Goal: Find specific page/section: Find specific page/section

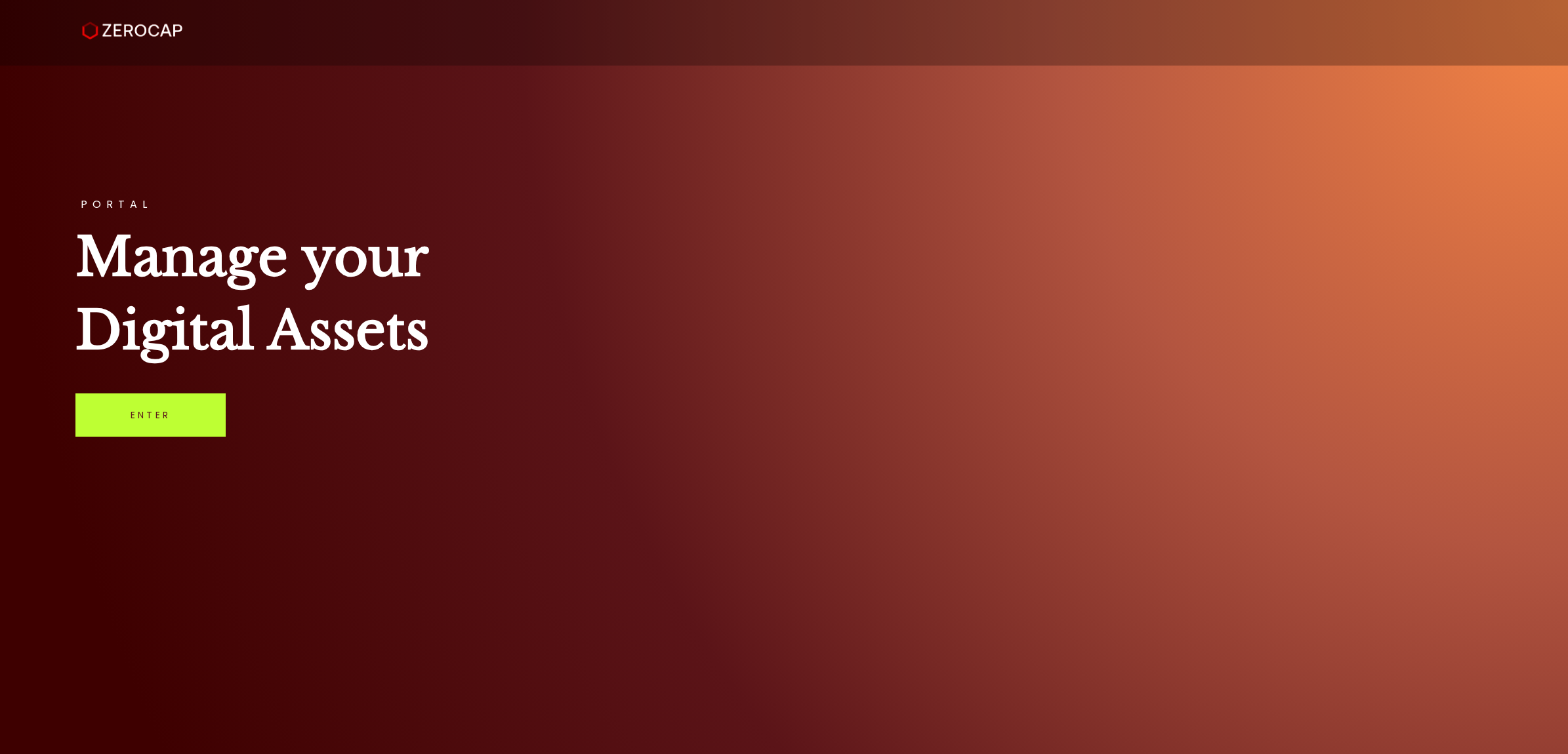
drag, startPoint x: 172, startPoint y: 430, endPoint x: 171, endPoint y: 423, distance: 7.1
click at [172, 430] on link "Enter" at bounding box center [150, 415] width 150 height 43
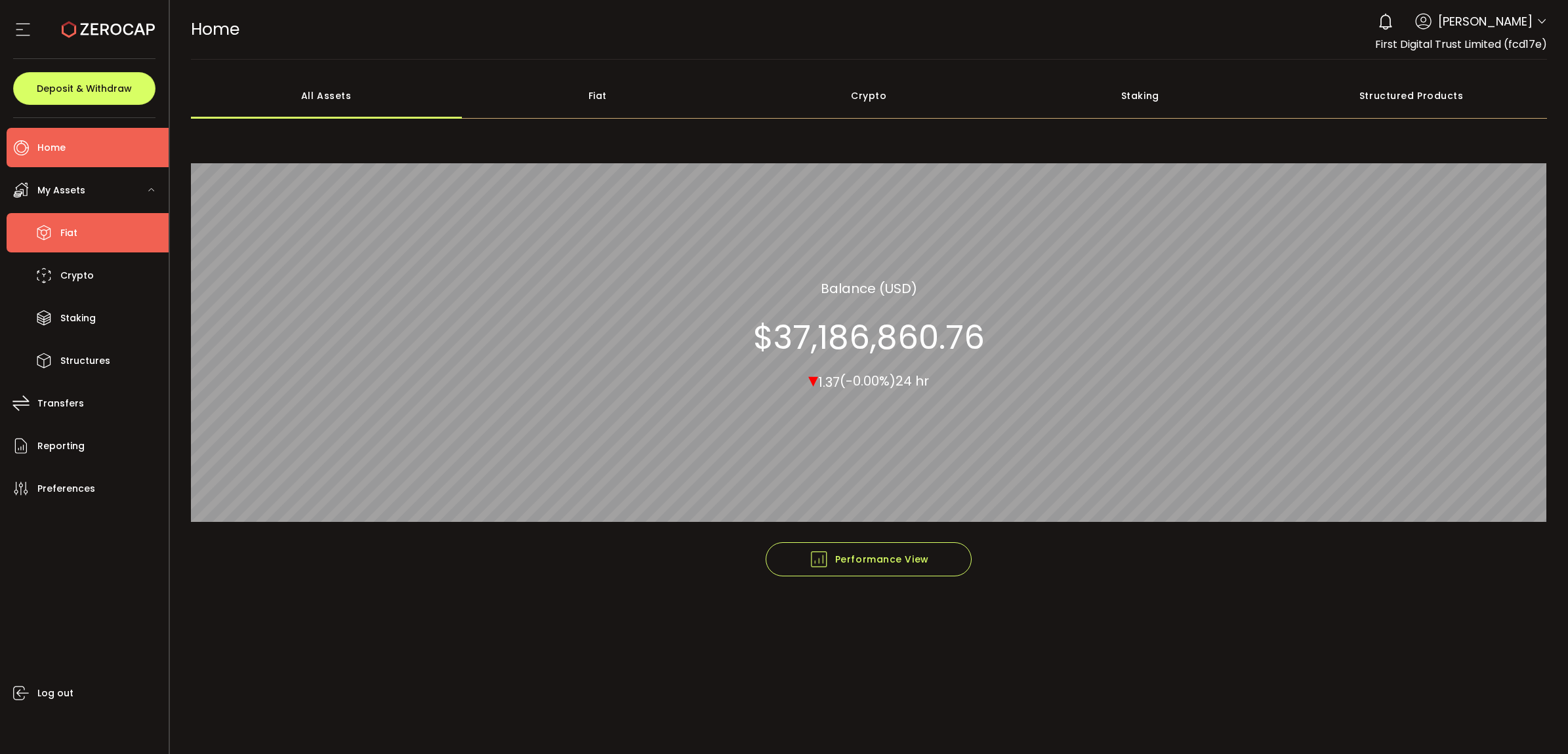
click at [74, 241] on span "Fiat" at bounding box center [69, 233] width 17 height 19
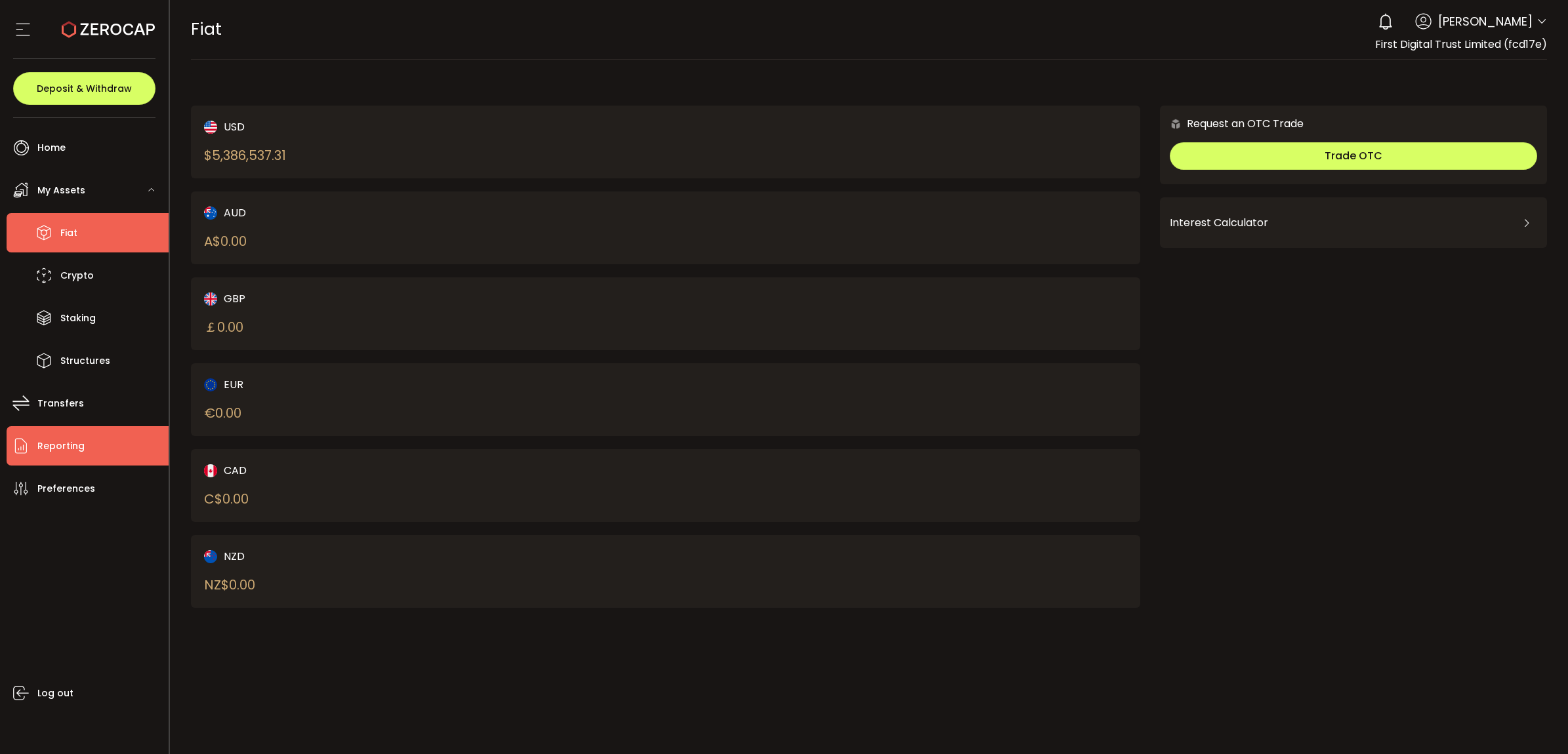
click at [78, 440] on span "Reporting" at bounding box center [61, 446] width 47 height 19
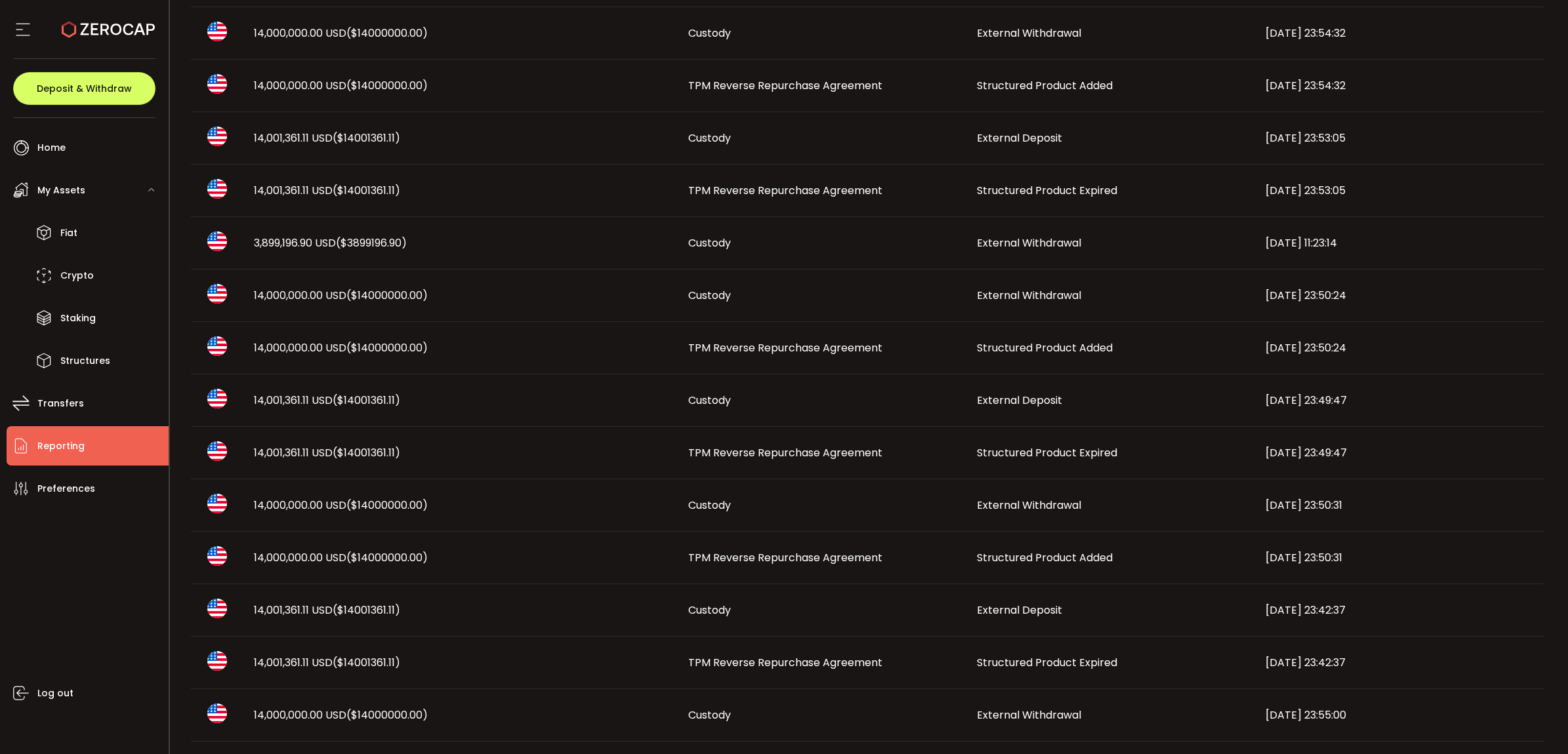
scroll to position [82, 0]
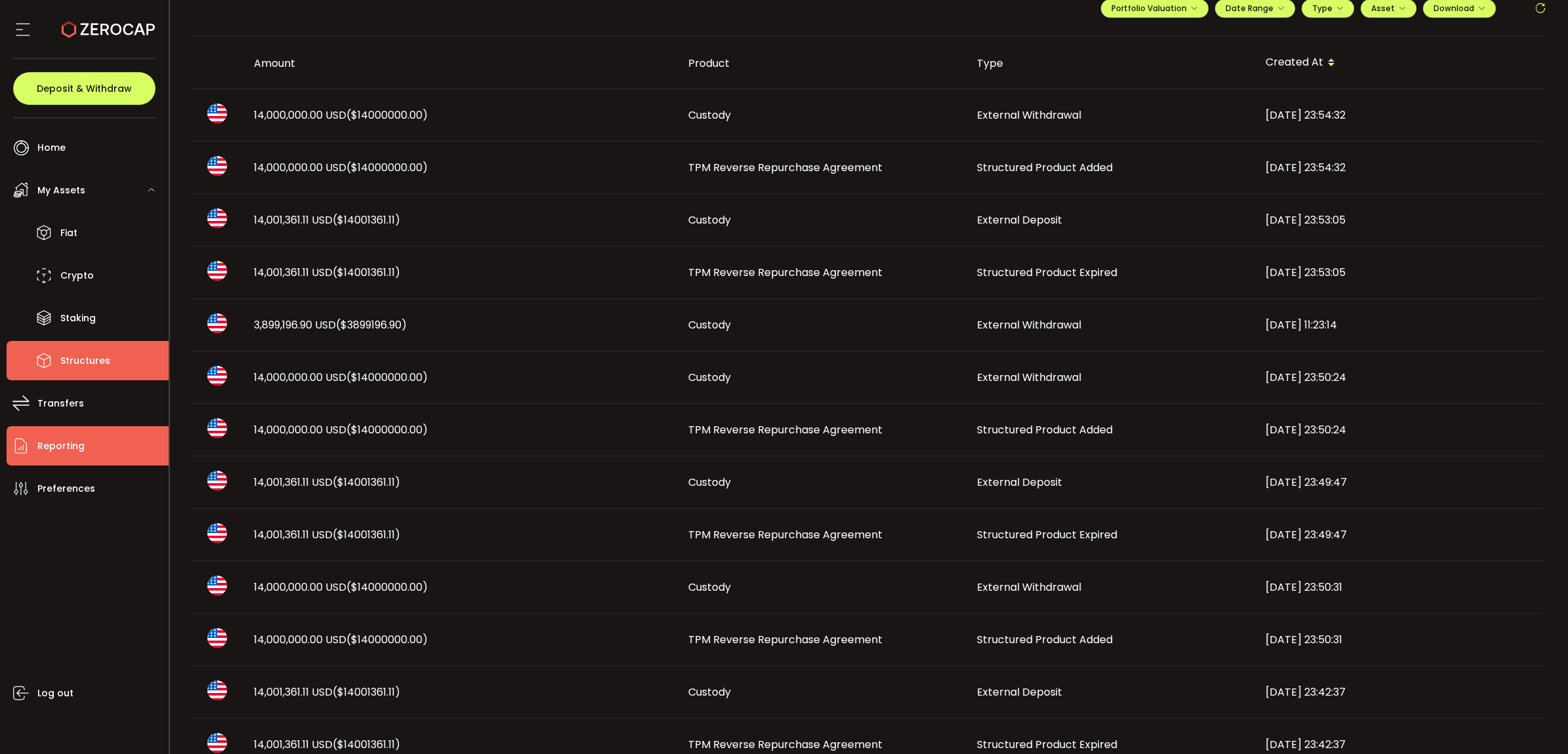
click at [66, 348] on li "Structures" at bounding box center [87, 360] width 162 height 40
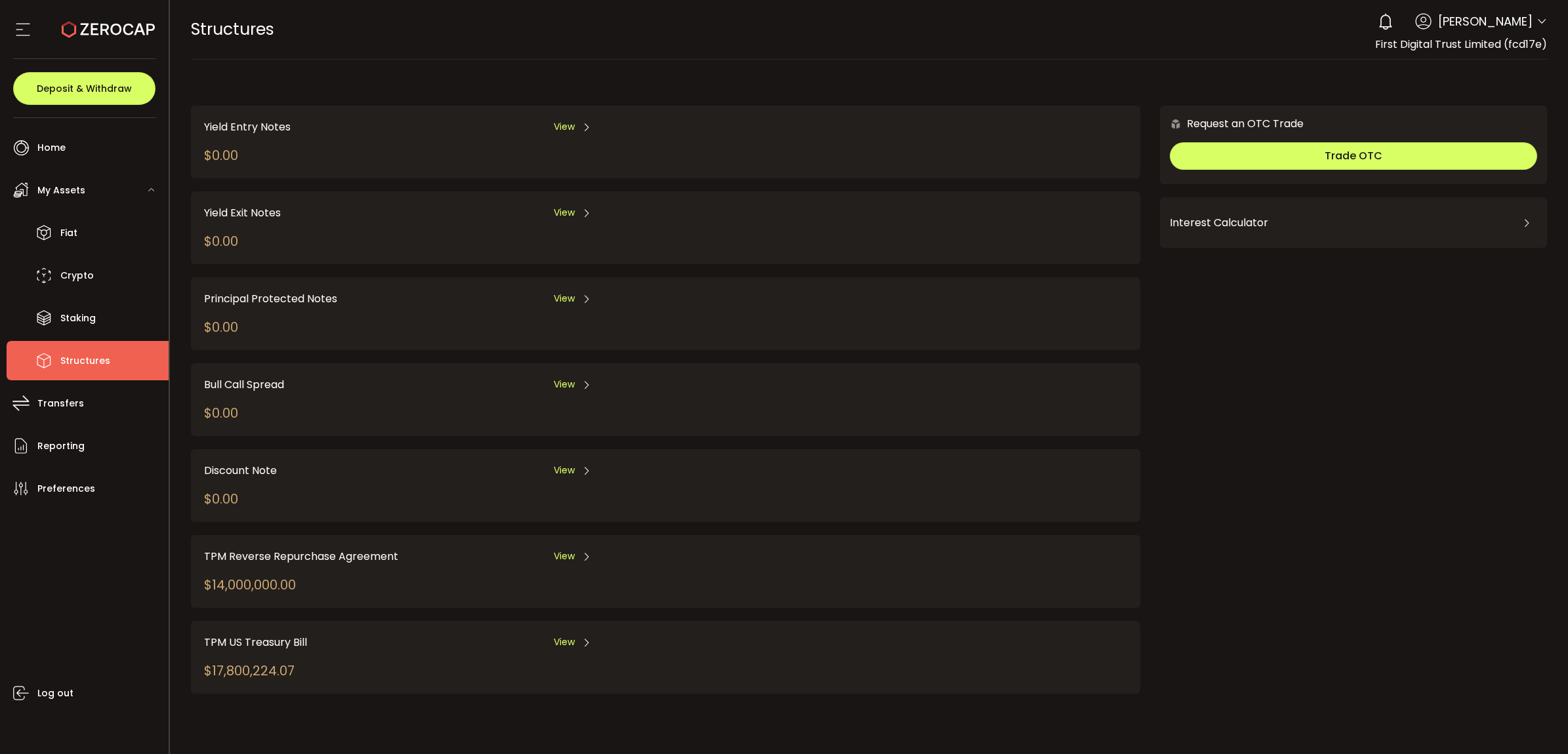
click at [576, 551] on div "View" at bounding box center [573, 556] width 38 height 16
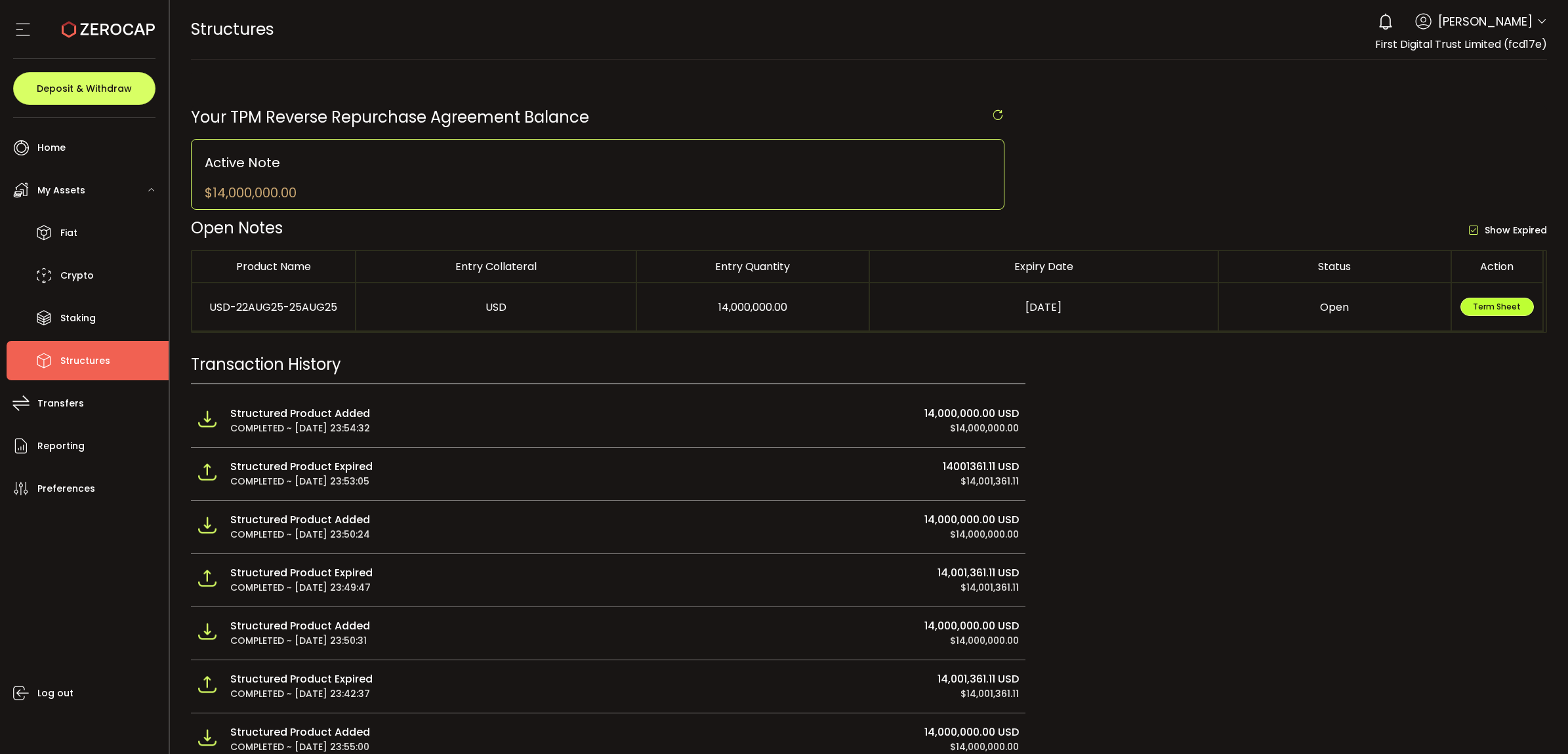
click at [1487, 304] on span "Term Sheet" at bounding box center [1497, 307] width 48 height 11
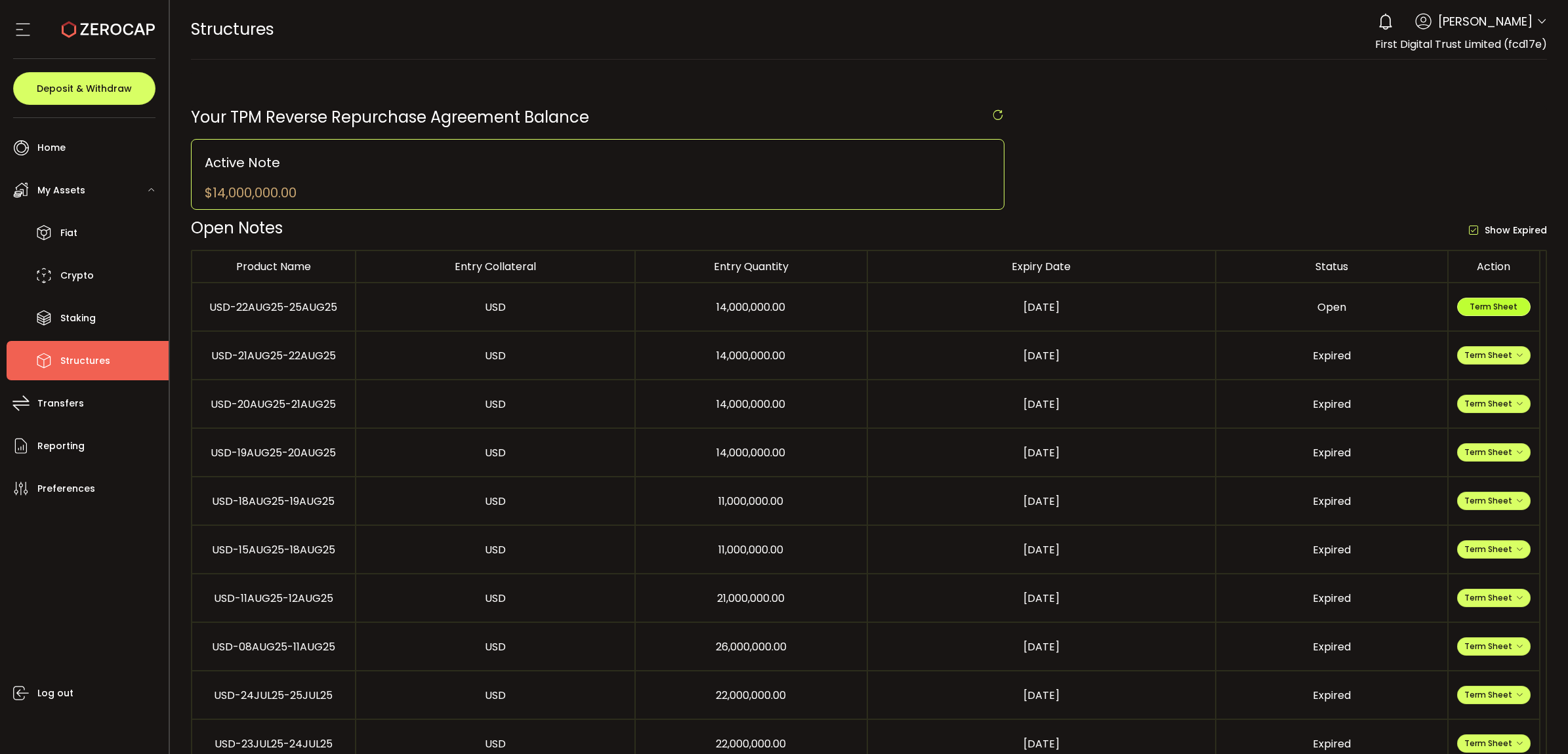
click at [1477, 300] on button "Term Sheet" at bounding box center [1494, 307] width 74 height 19
click at [1507, 354] on span "Term Sheet" at bounding box center [1494, 355] width 59 height 11
click at [1511, 390] on li "Entry Term Sheet" at bounding box center [1493, 399] width 95 height 36
click at [63, 237] on span "Fiat" at bounding box center [69, 233] width 17 height 19
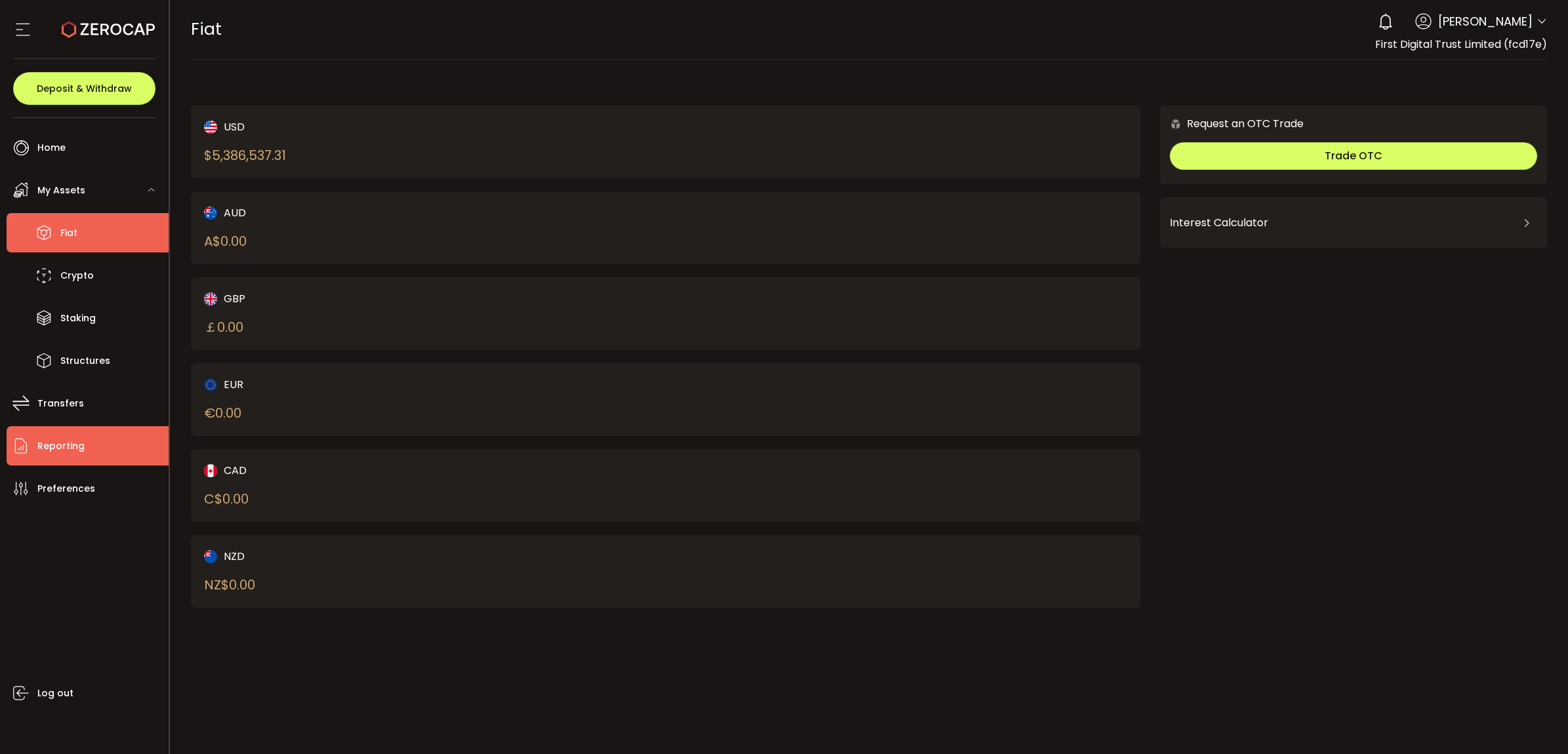
click at [96, 440] on li "Reporting" at bounding box center [87, 446] width 162 height 40
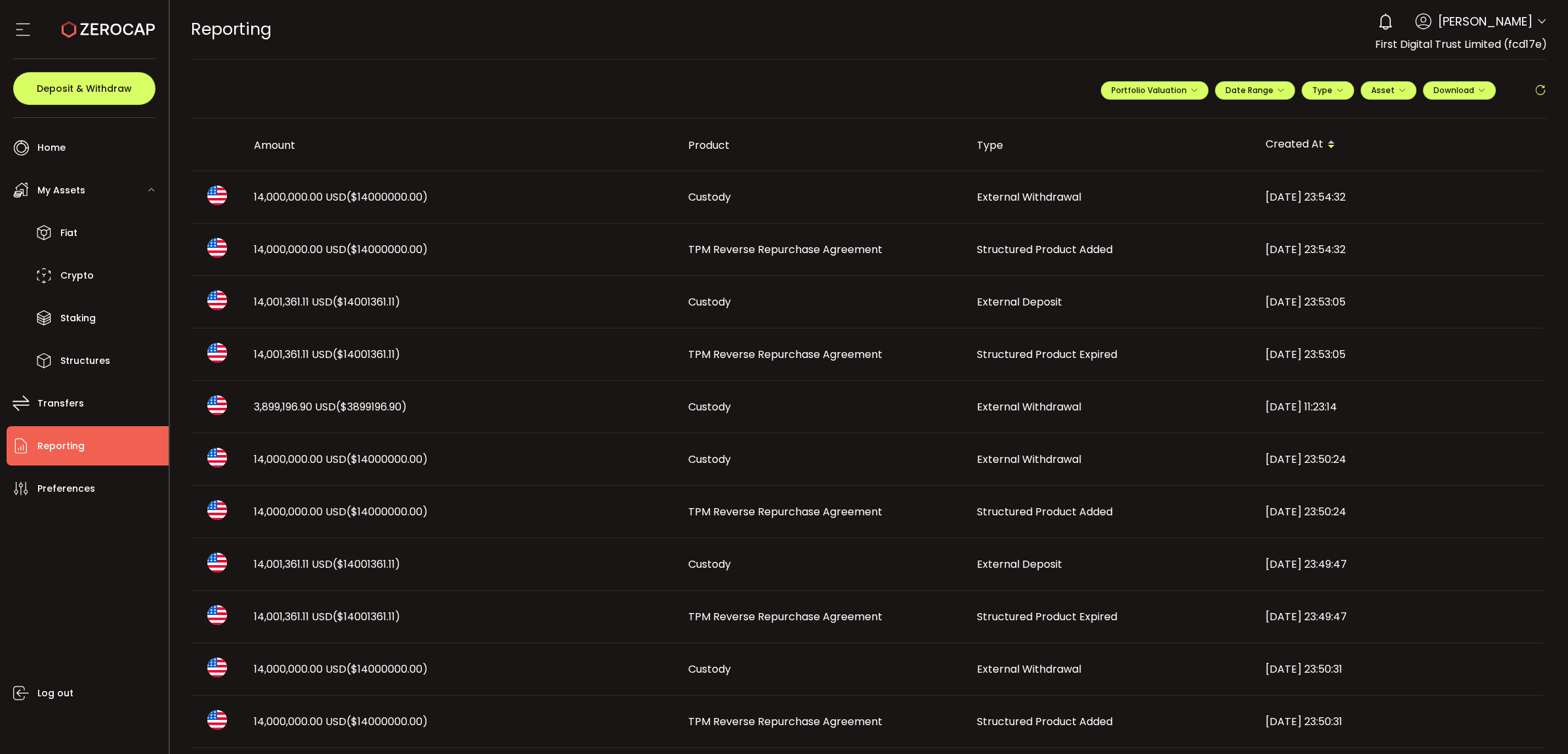
click at [333, 302] on span "14,001,361.11 USD ($14001361.11)" at bounding box center [327, 301] width 146 height 15
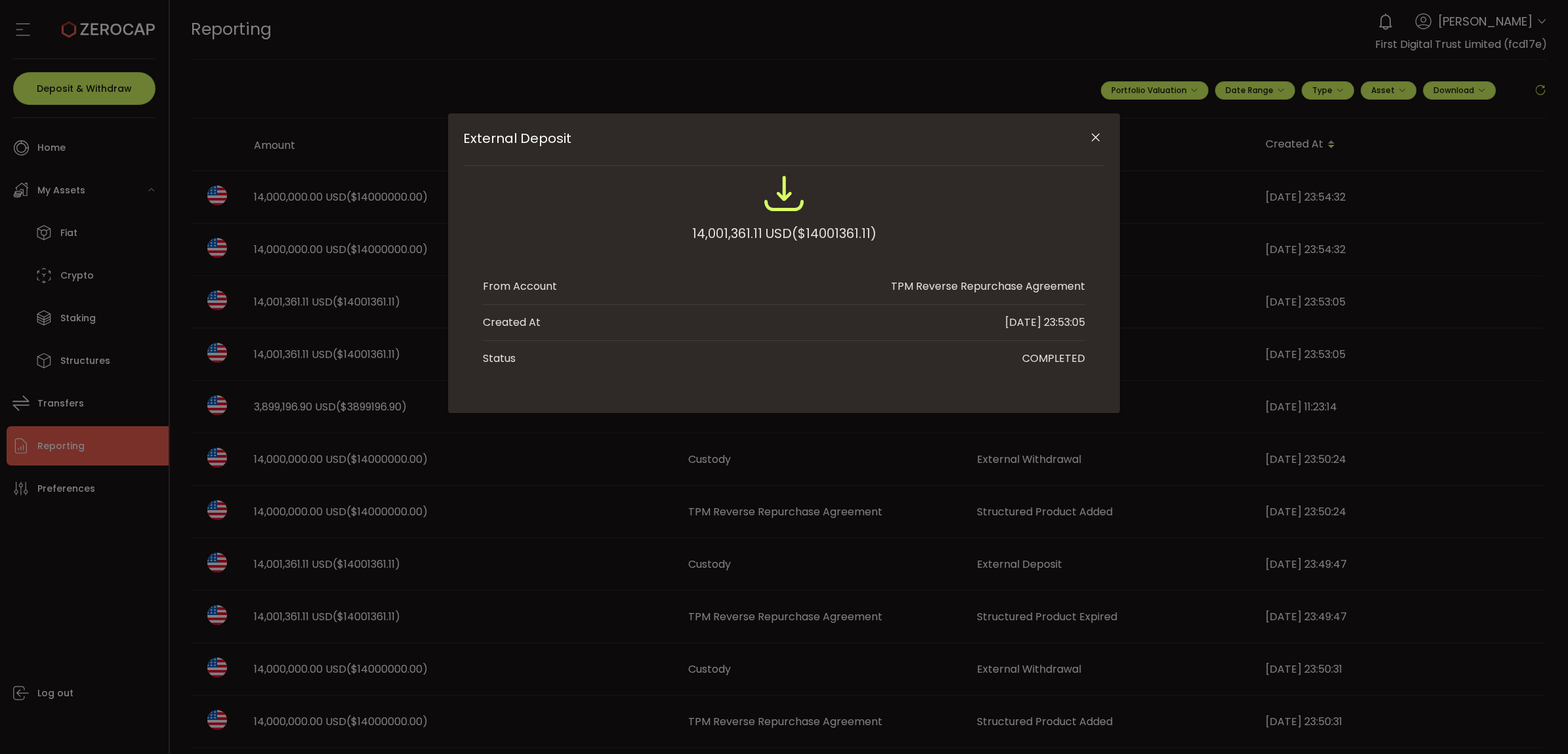
click at [1091, 137] on icon "Close" at bounding box center [1096, 137] width 13 height 13
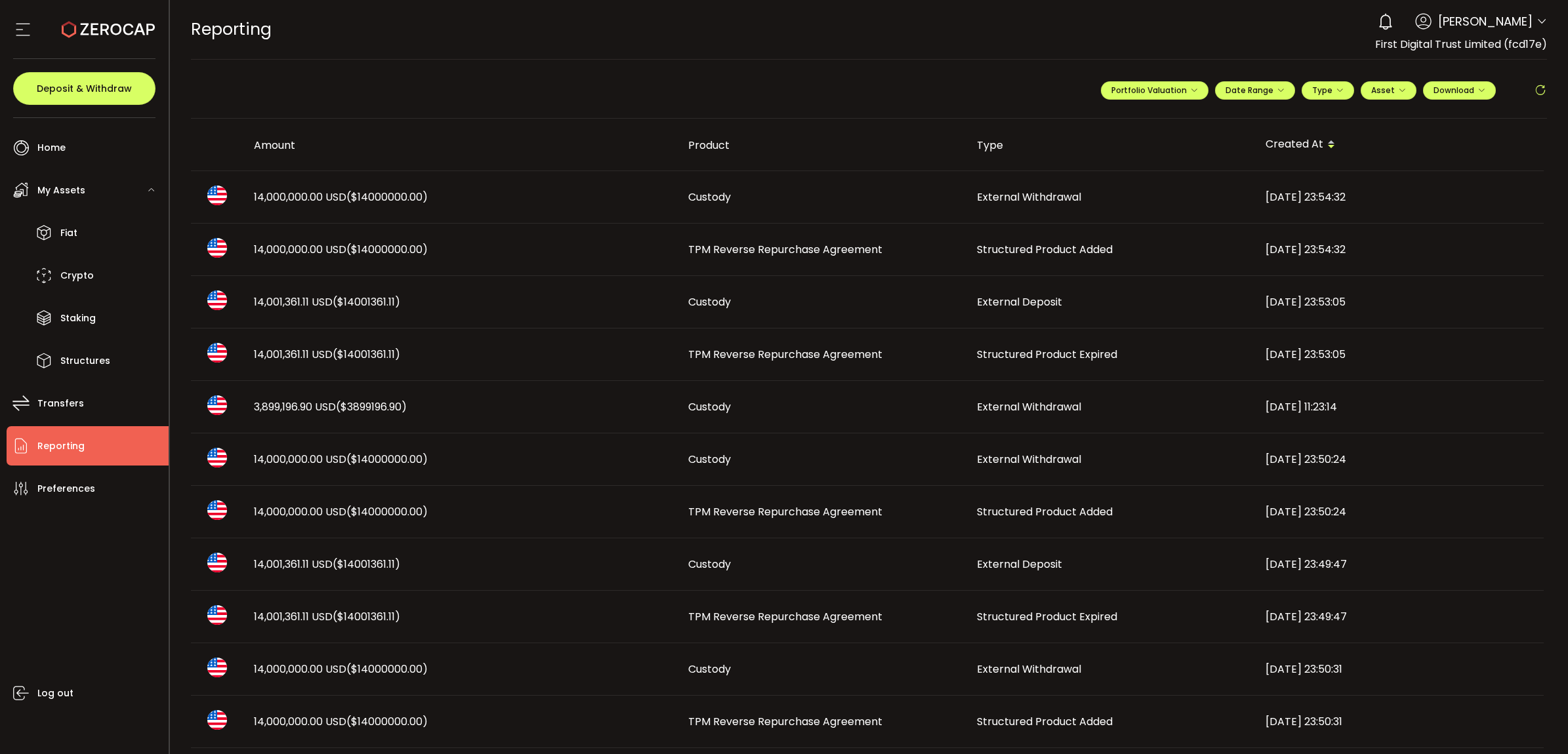
click at [1020, 339] on td "Structured Product Expired" at bounding box center [1111, 355] width 289 height 53
click at [1020, 349] on div "**********" at bounding box center [869, 377] width 1399 height 754
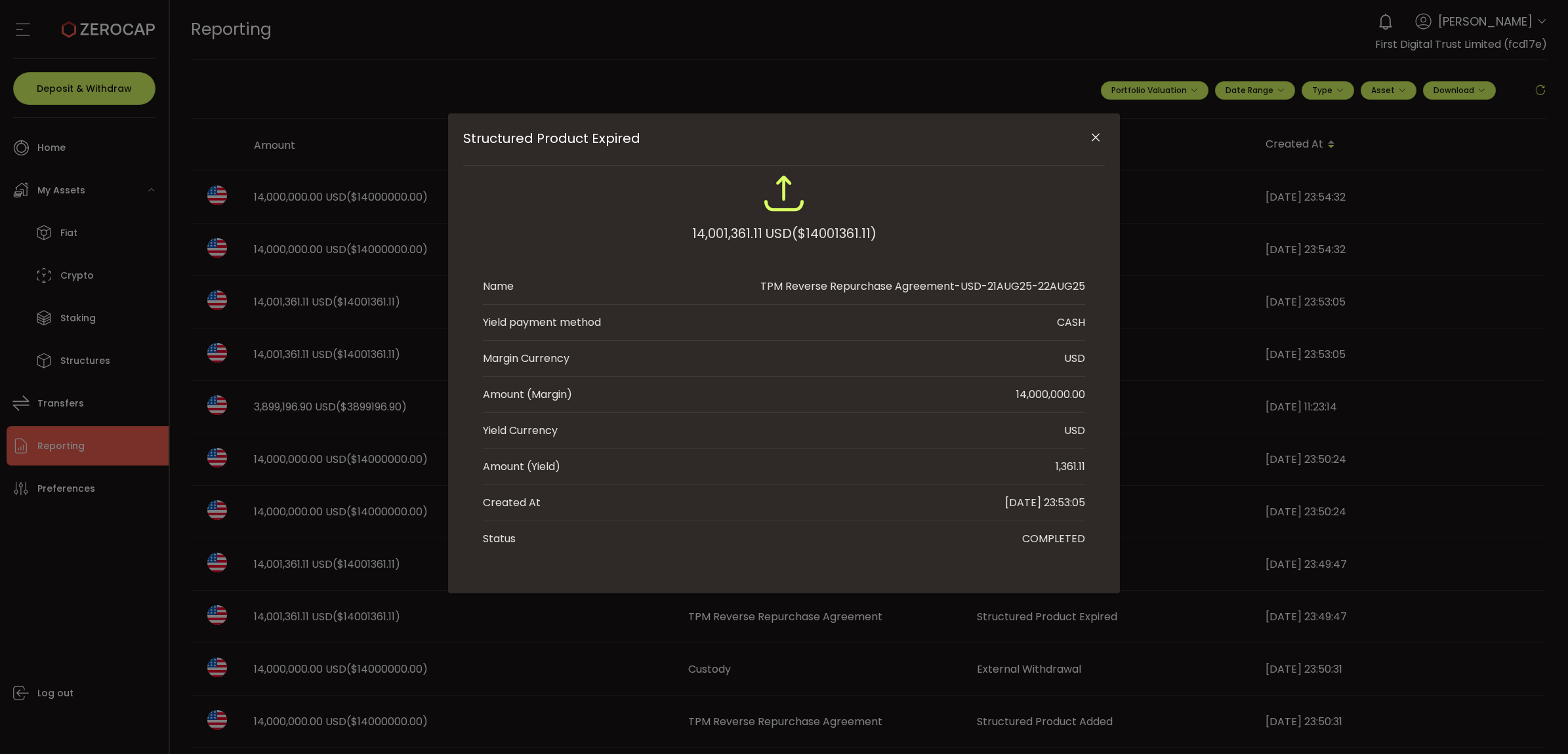
click at [1094, 135] on icon "Close" at bounding box center [1096, 137] width 13 height 13
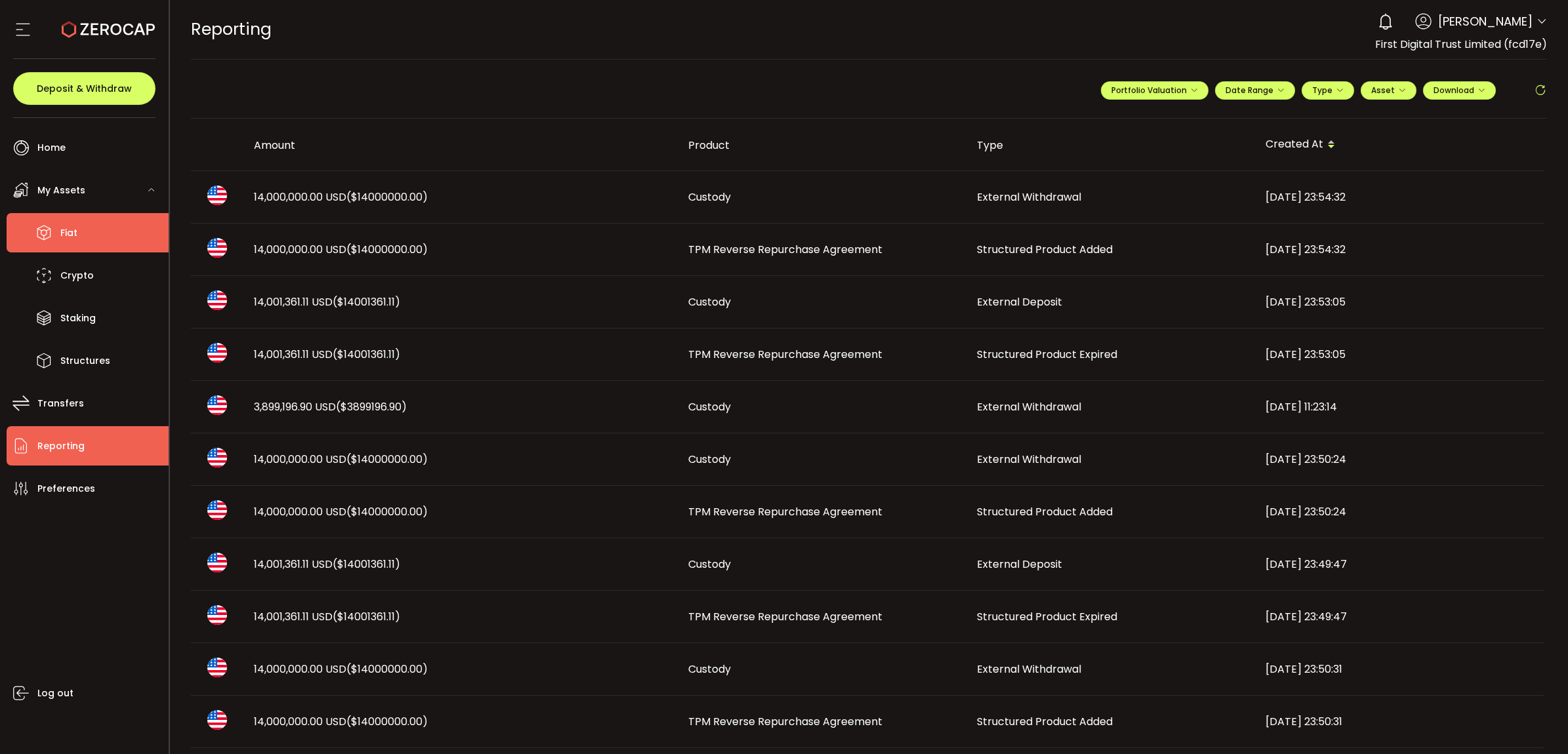
click at [118, 234] on li "Fiat" at bounding box center [87, 232] width 162 height 40
